Goal: Information Seeking & Learning: Check status

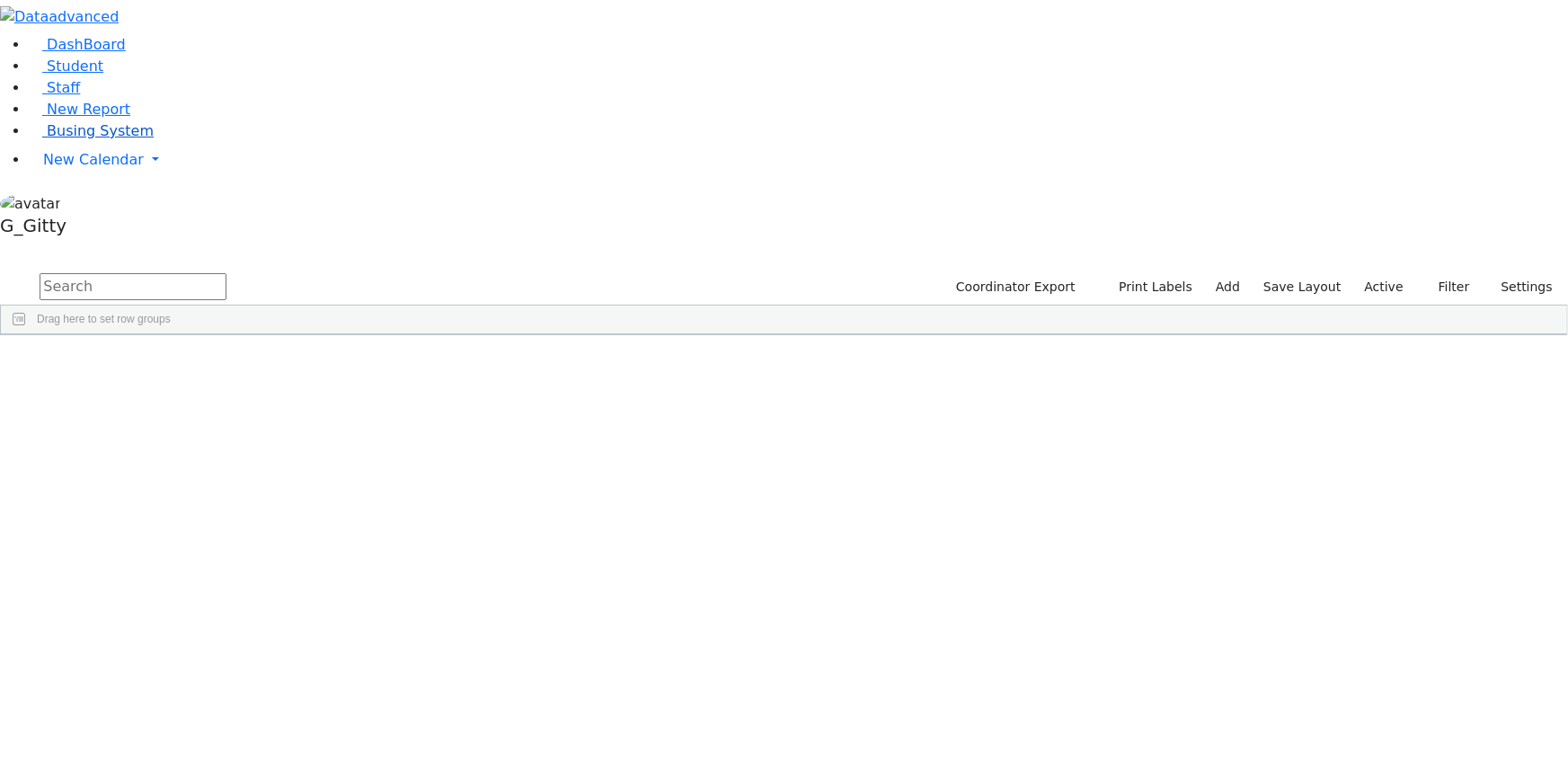
click at [117, 139] on span "Busing System" at bounding box center [100, 130] width 107 height 17
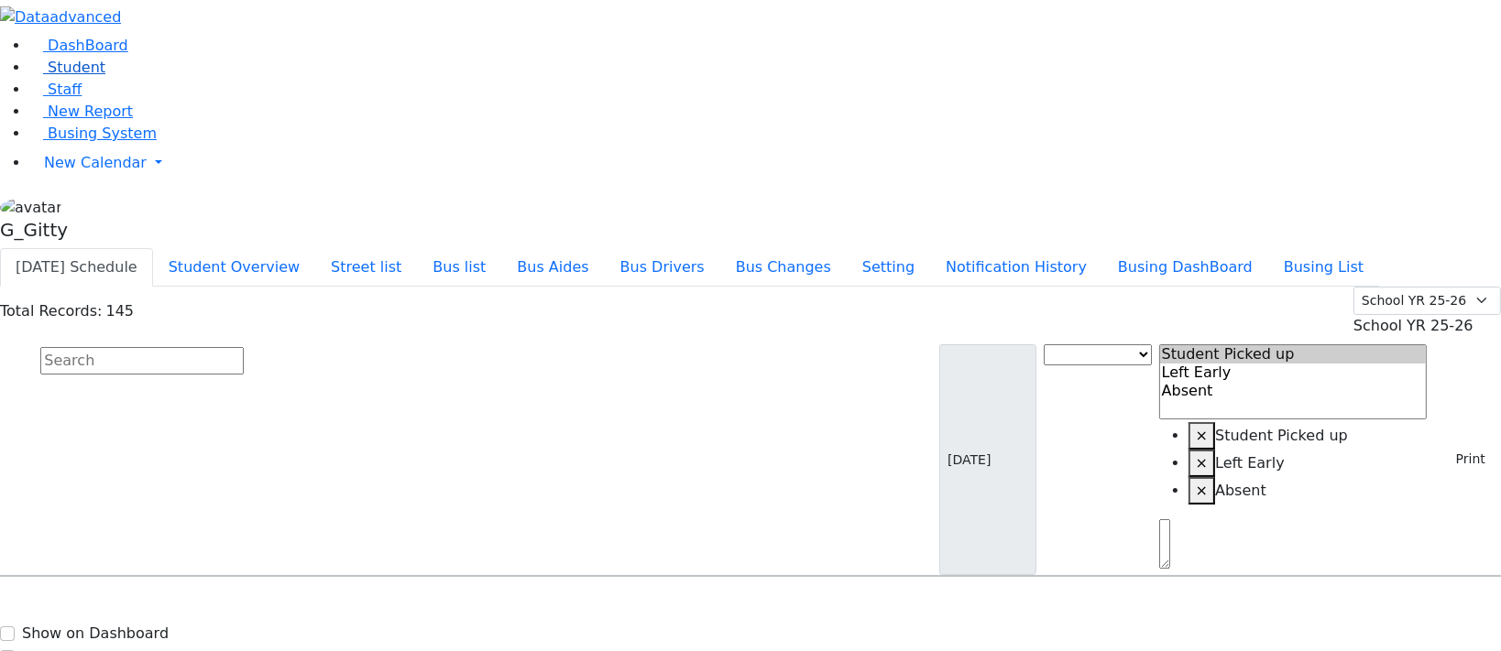
click at [88, 76] on link "Student" at bounding box center [67, 67] width 76 height 17
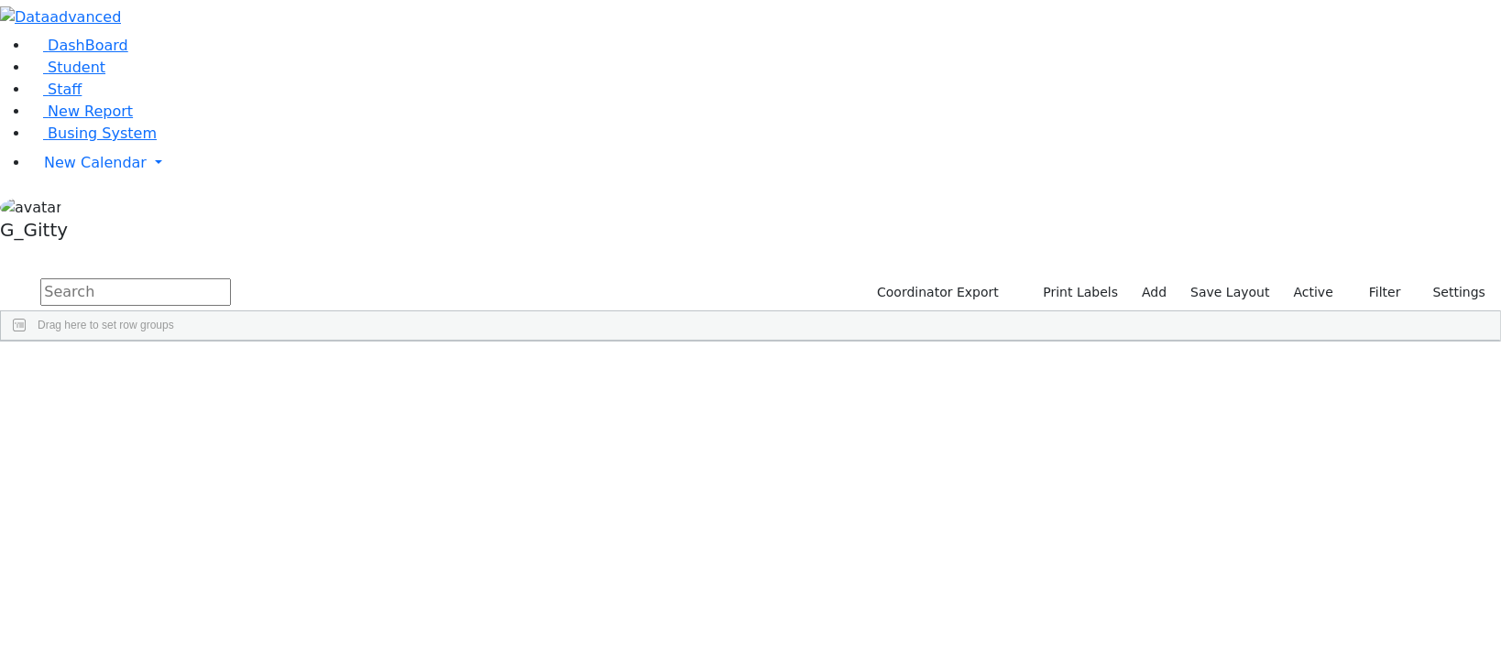
click at [1335, 279] on label "Active" at bounding box center [1313, 293] width 56 height 28
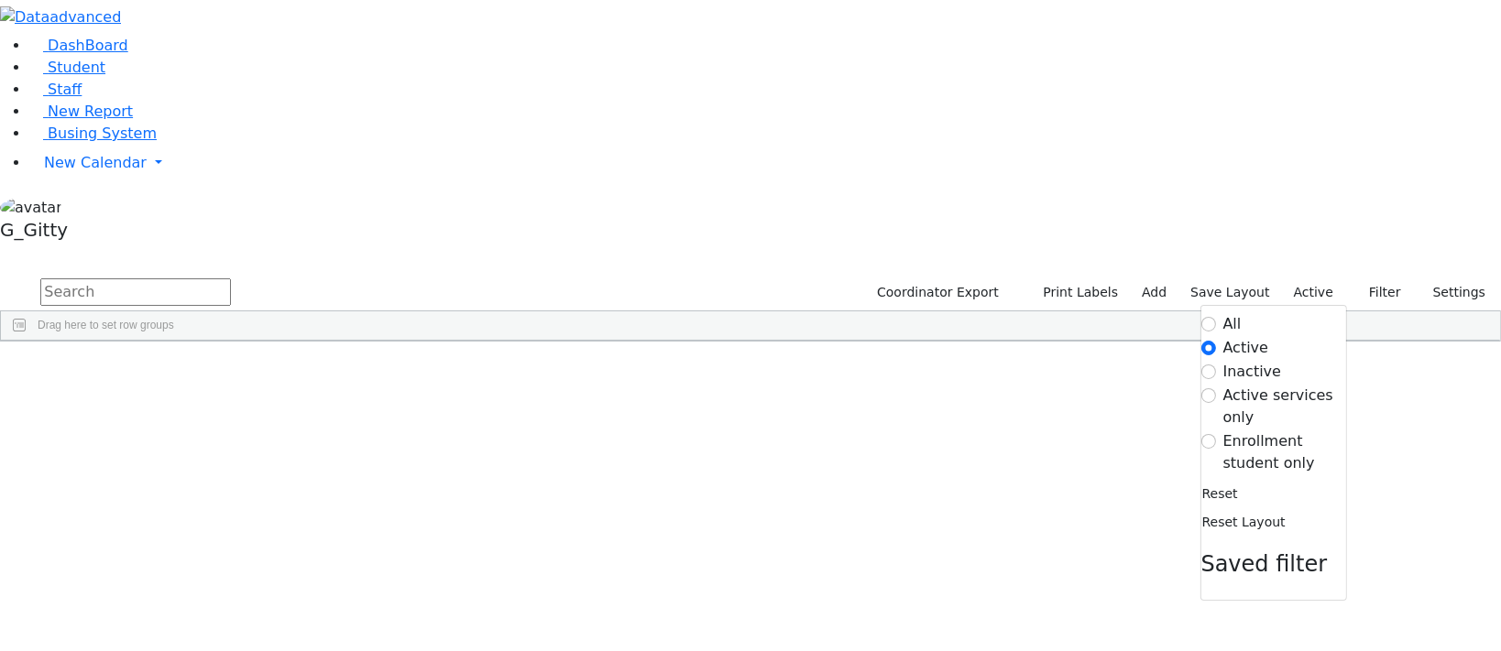
click at [1299, 431] on label "Enrollment student only" at bounding box center [1284, 453] width 123 height 44
click at [1216, 434] on input "Enrollment student only" at bounding box center [1208, 441] width 15 height 15
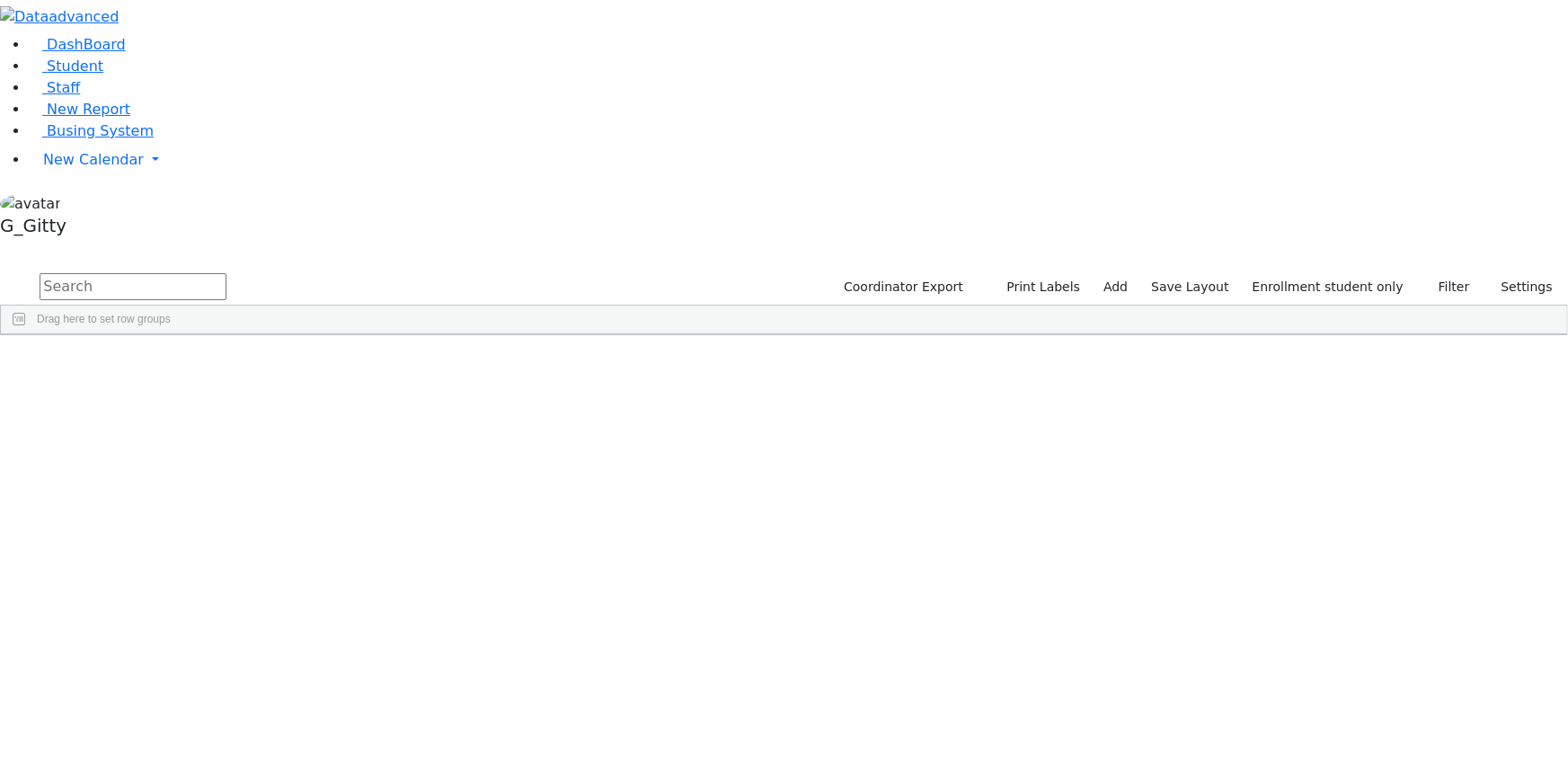
scroll to position [428, 0]
click at [228, 639] on div "Neustadt" at bounding box center [170, 699] width 114 height 25
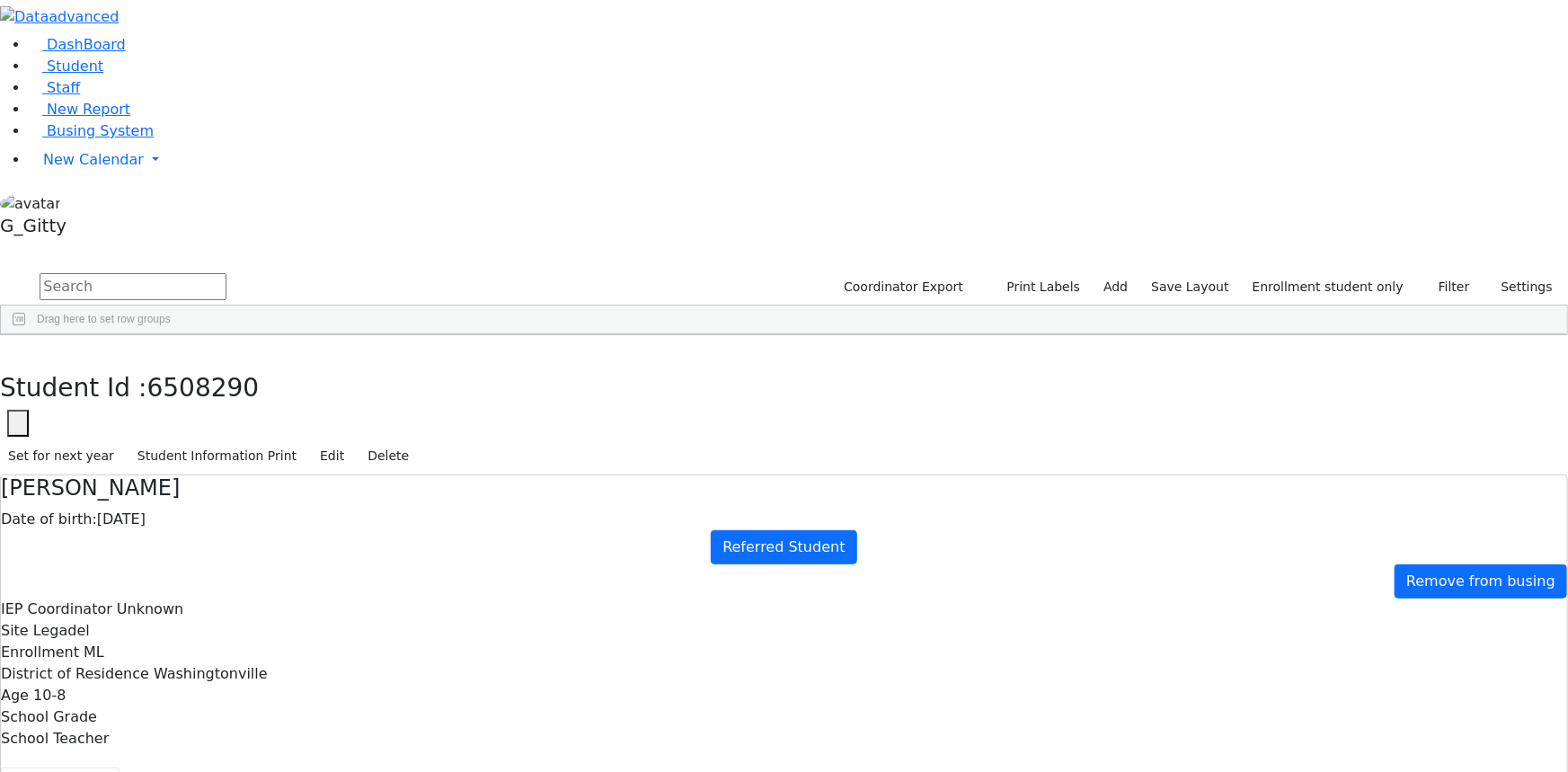
drag, startPoint x: 1220, startPoint y: 266, endPoint x: 1279, endPoint y: 267, distance: 59.0
drag, startPoint x: 1176, startPoint y: 279, endPoint x: 1248, endPoint y: 278, distance: 72.0
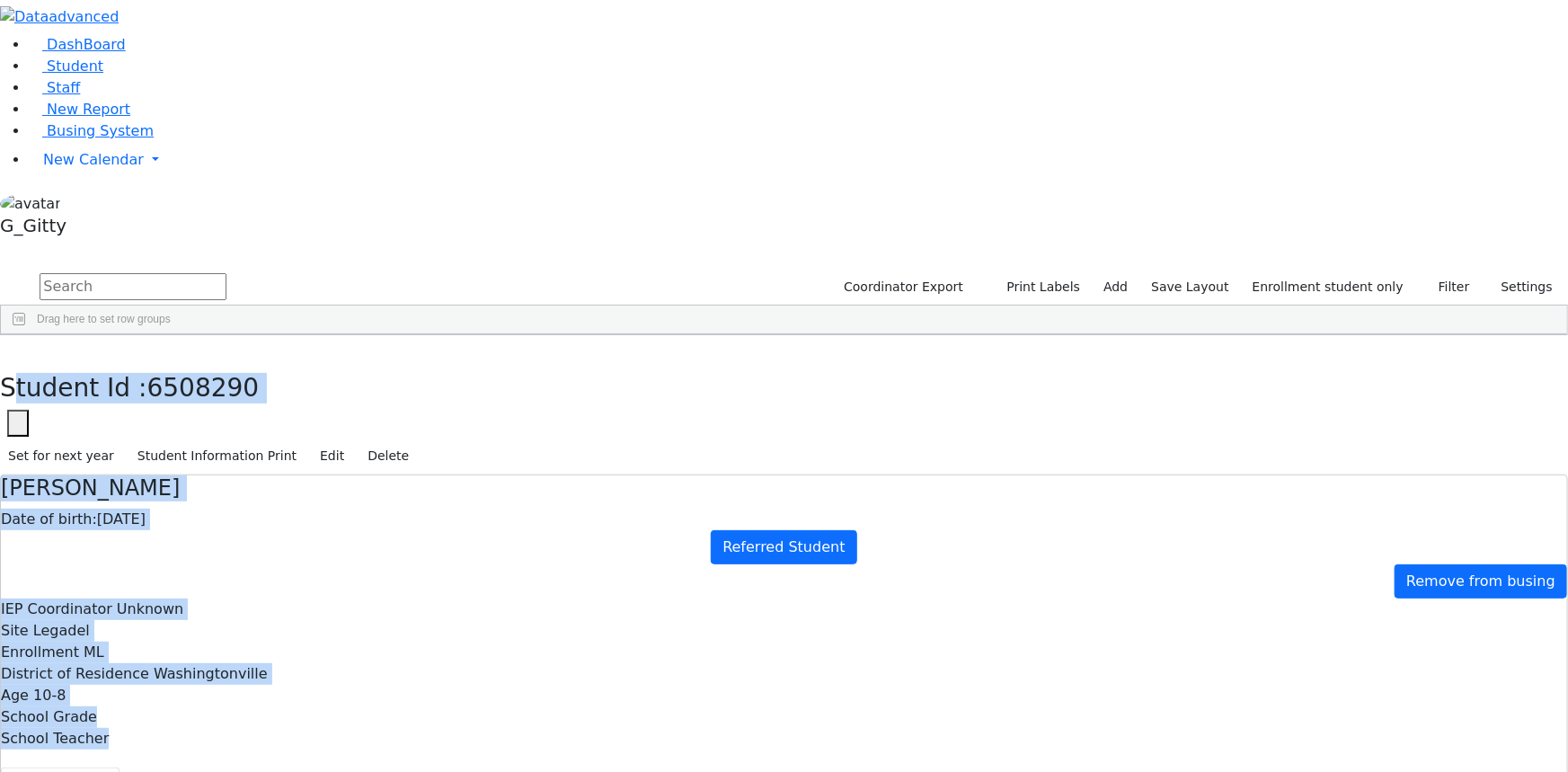
drag, startPoint x: 347, startPoint y: 32, endPoint x: 1133, endPoint y: 735, distance: 1054.5
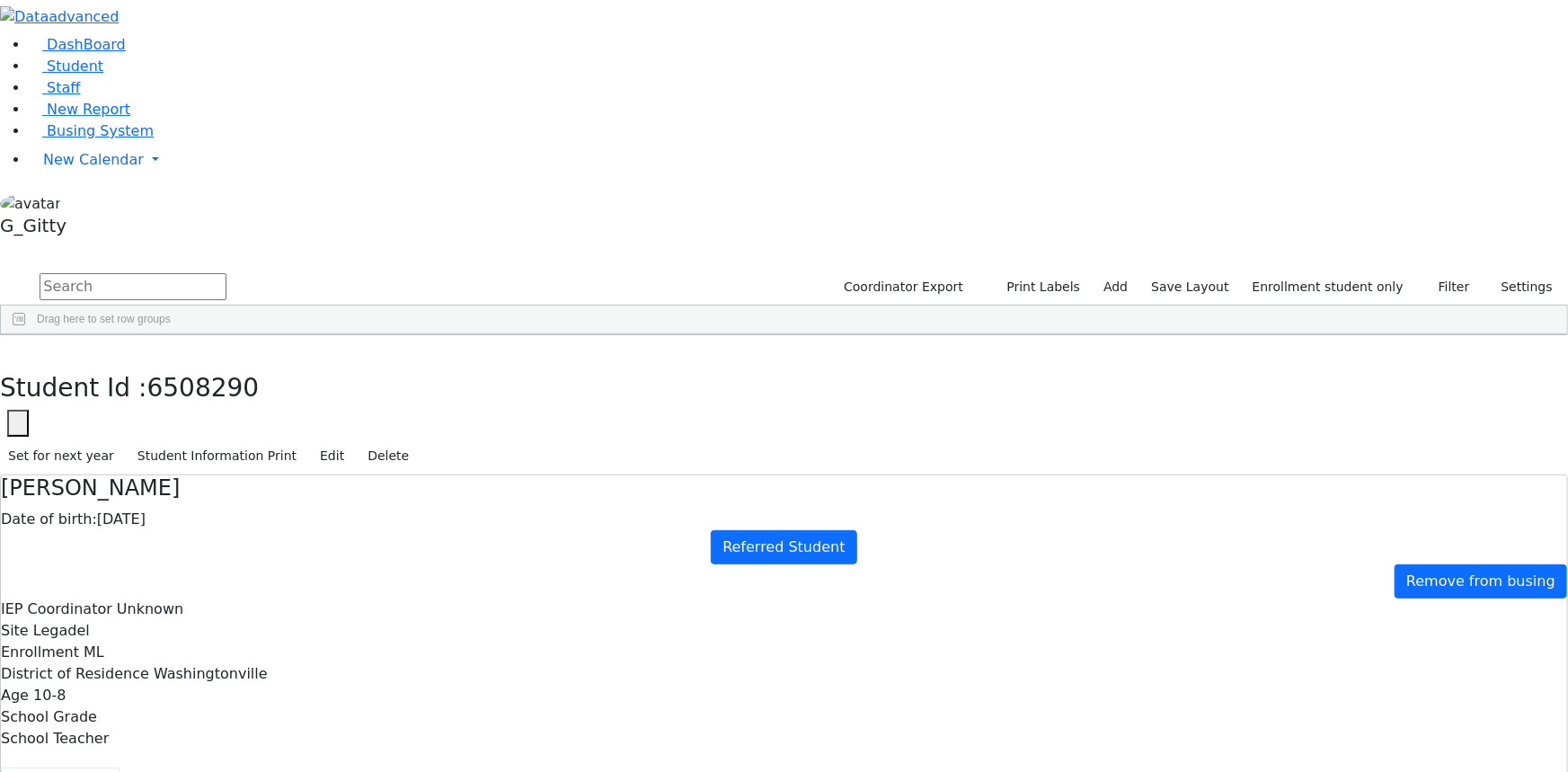
scroll to position [0, 0]
click at [18, 349] on icon "button" at bounding box center [13, 354] width 10 height 11
click at [50, 139] on span "Busing System" at bounding box center [100, 130] width 107 height 17
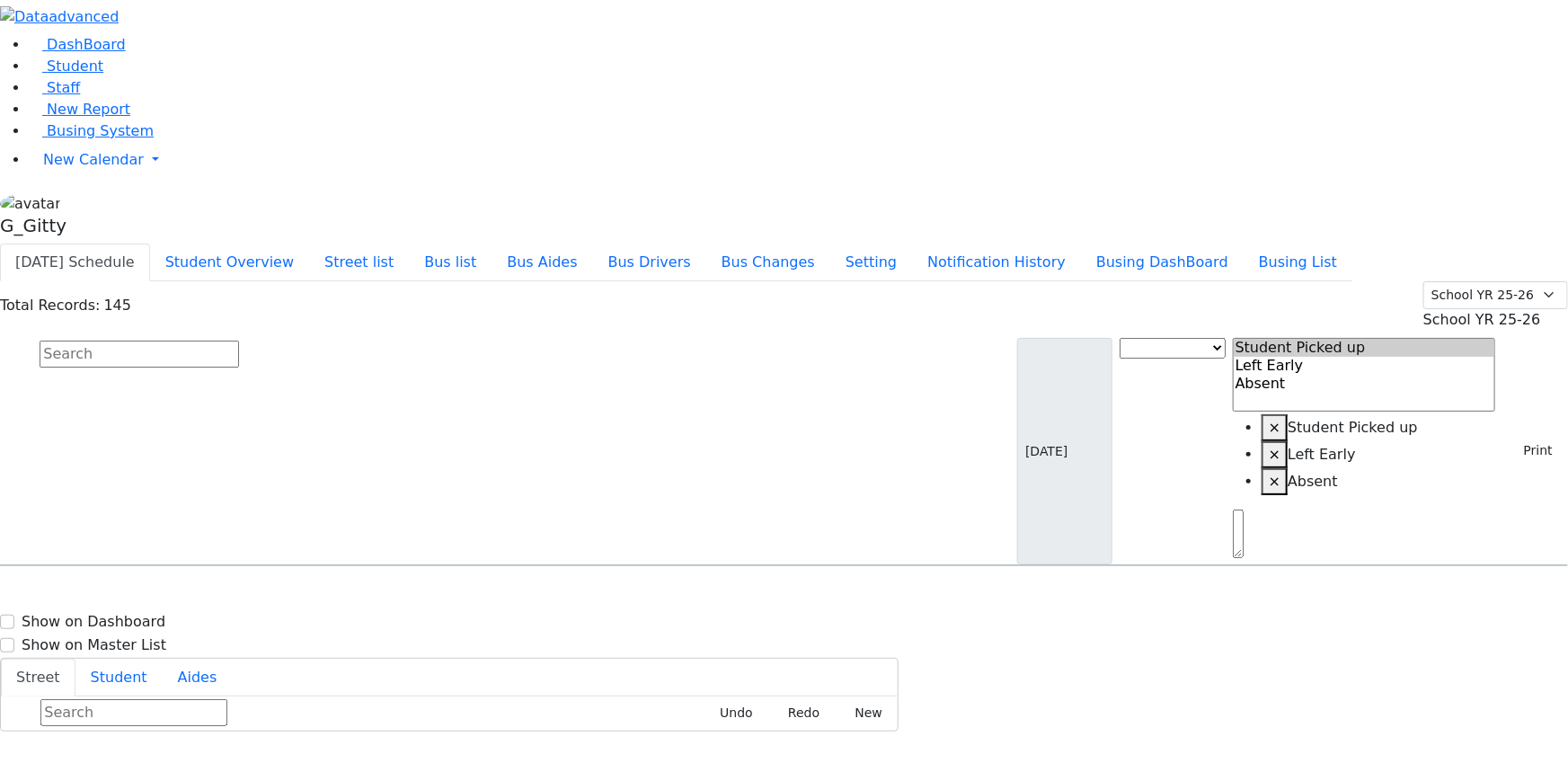
click at [239, 340] on input "text" at bounding box center [138, 353] width 199 height 26
